Goal: Task Accomplishment & Management: Manage account settings

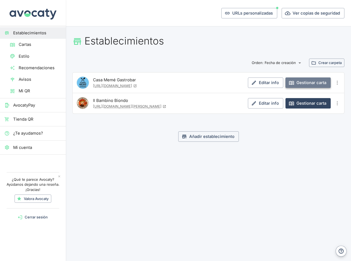
click at [302, 84] on link "Gestionar carta" at bounding box center [308, 82] width 45 height 10
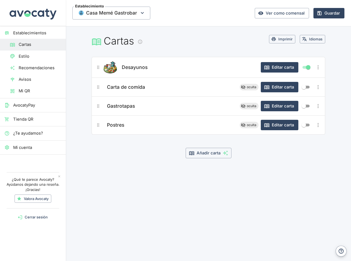
click at [306, 87] on input "Mostrar/ocultar elemento" at bounding box center [304, 87] width 20 height 7
checkbox input "true"
drag, startPoint x: 305, startPoint y: 107, endPoint x: 308, endPoint y: 116, distance: 9.6
click at [305, 107] on input "Mostrar/ocultar elemento" at bounding box center [304, 106] width 20 height 7
checkbox input "true"
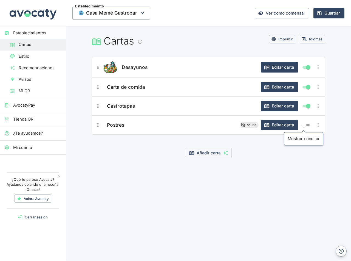
click at [304, 125] on input "Mostrar/ocultar elemento" at bounding box center [304, 125] width 20 height 7
checkbox input "true"
click at [307, 87] on input "Mostrar/ocultar elemento" at bounding box center [309, 87] width 20 height 7
checkbox input "false"
click at [308, 107] on body "Establecimientos Cartas Estilo Recomendaciones Avisos Mi QR AvocatyPay Tienda Q…" at bounding box center [175, 130] width 351 height 261
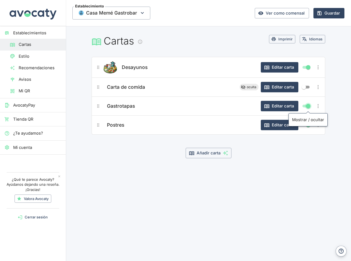
click at [309, 106] on input "Mostrar/ocultar elemento" at bounding box center [309, 106] width 20 height 7
checkbox input "false"
click at [308, 125] on input "Mostrar/ocultar elemento" at bounding box center [309, 125] width 20 height 7
checkbox input "false"
click at [277, 90] on button "Editar carta" at bounding box center [280, 87] width 38 height 10
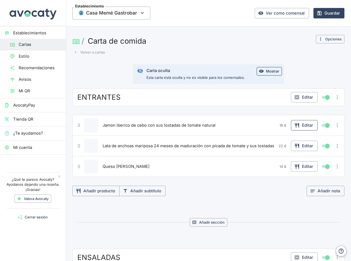
click at [297, 125] on button "Editar" at bounding box center [304, 125] width 27 height 10
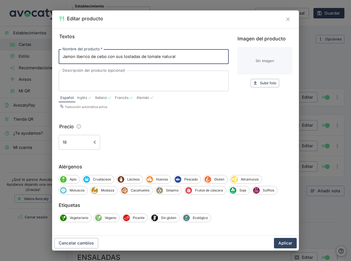
click at [177, 140] on div "18 € ​" at bounding box center [176, 142] width 234 height 15
click at [288, 18] on icon "Cerrar" at bounding box center [288, 19] width 6 height 6
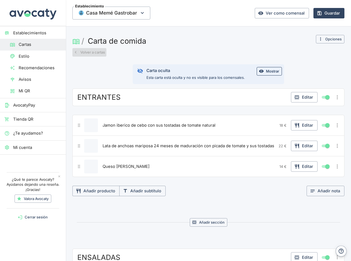
click at [95, 52] on button "Volver a cartas" at bounding box center [89, 52] width 34 height 9
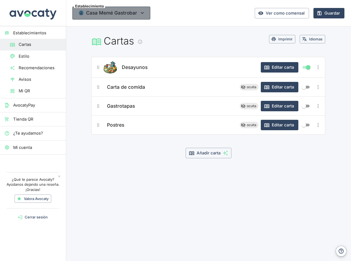
click at [137, 9] on span "Casa Memé Gastrobar" at bounding box center [111, 13] width 78 height 13
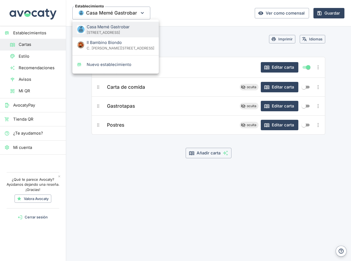
click at [97, 46] on p "C. [PERSON_NAME][STREET_ADDRESS]" at bounding box center [121, 48] width 68 height 5
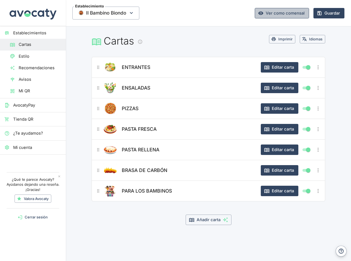
click at [279, 15] on link "Ver como comensal" at bounding box center [282, 13] width 54 height 10
click at [178, 43] on h1 "Cartas" at bounding box center [181, 41] width 178 height 12
